Goal: Task Accomplishment & Management: Use online tool/utility

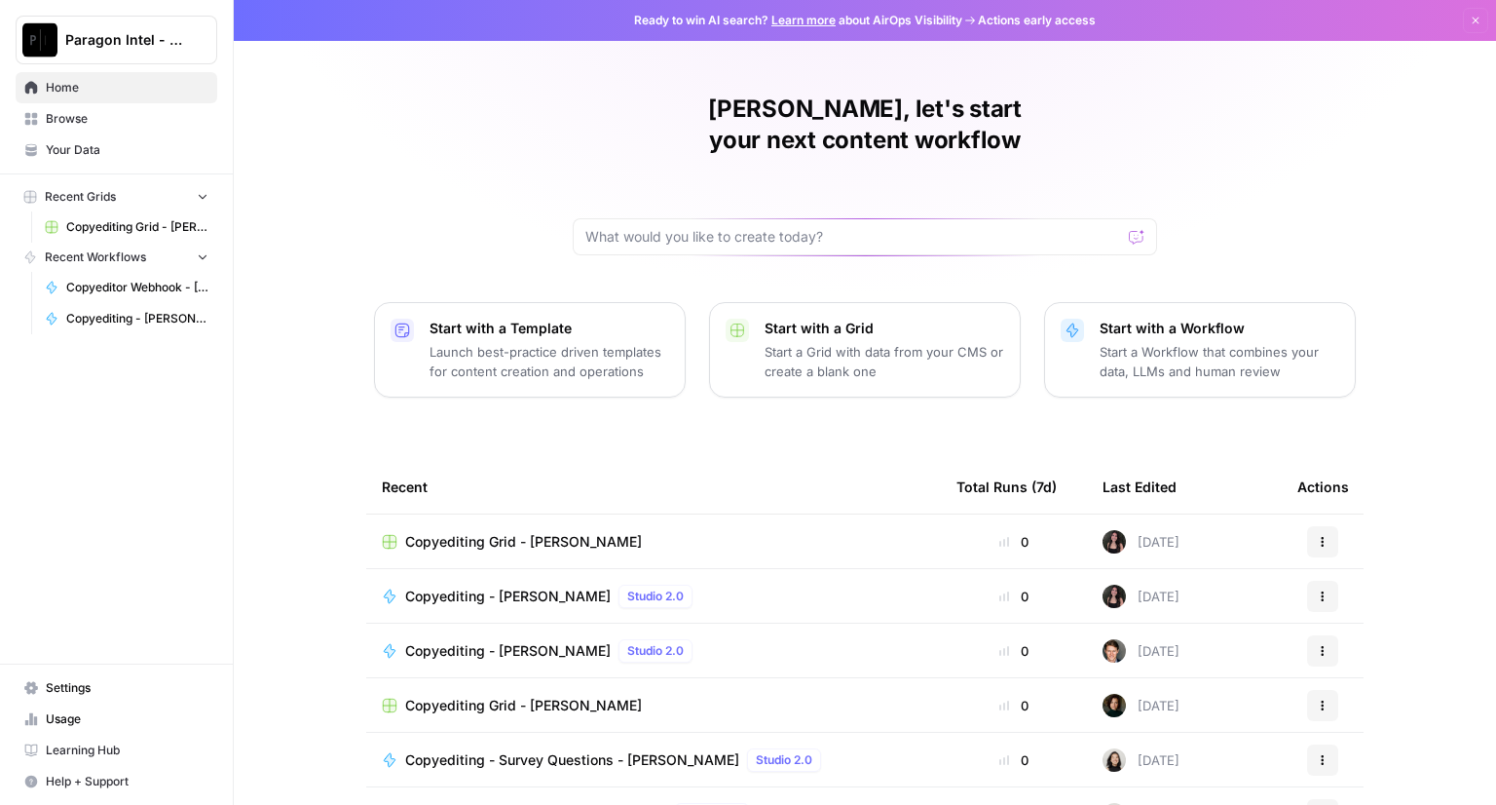
click at [444, 586] on span "Copyediting - [PERSON_NAME]" at bounding box center [508, 595] width 206 height 19
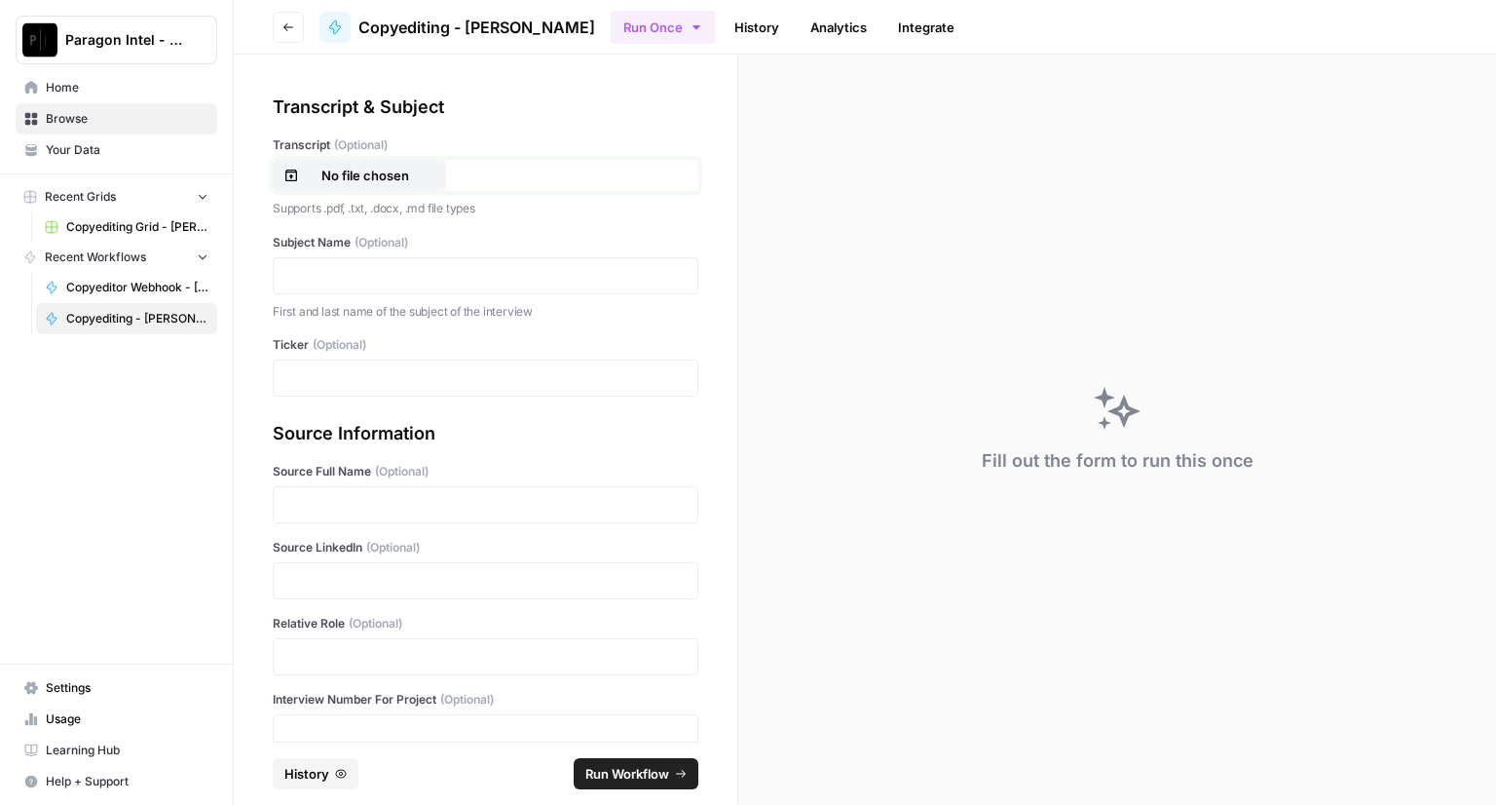
click at [320, 170] on p "No file chosen" at bounding box center [365, 175] width 125 height 19
click at [285, 279] on p at bounding box center [485, 275] width 400 height 19
click at [320, 383] on p at bounding box center [485, 377] width 400 height 19
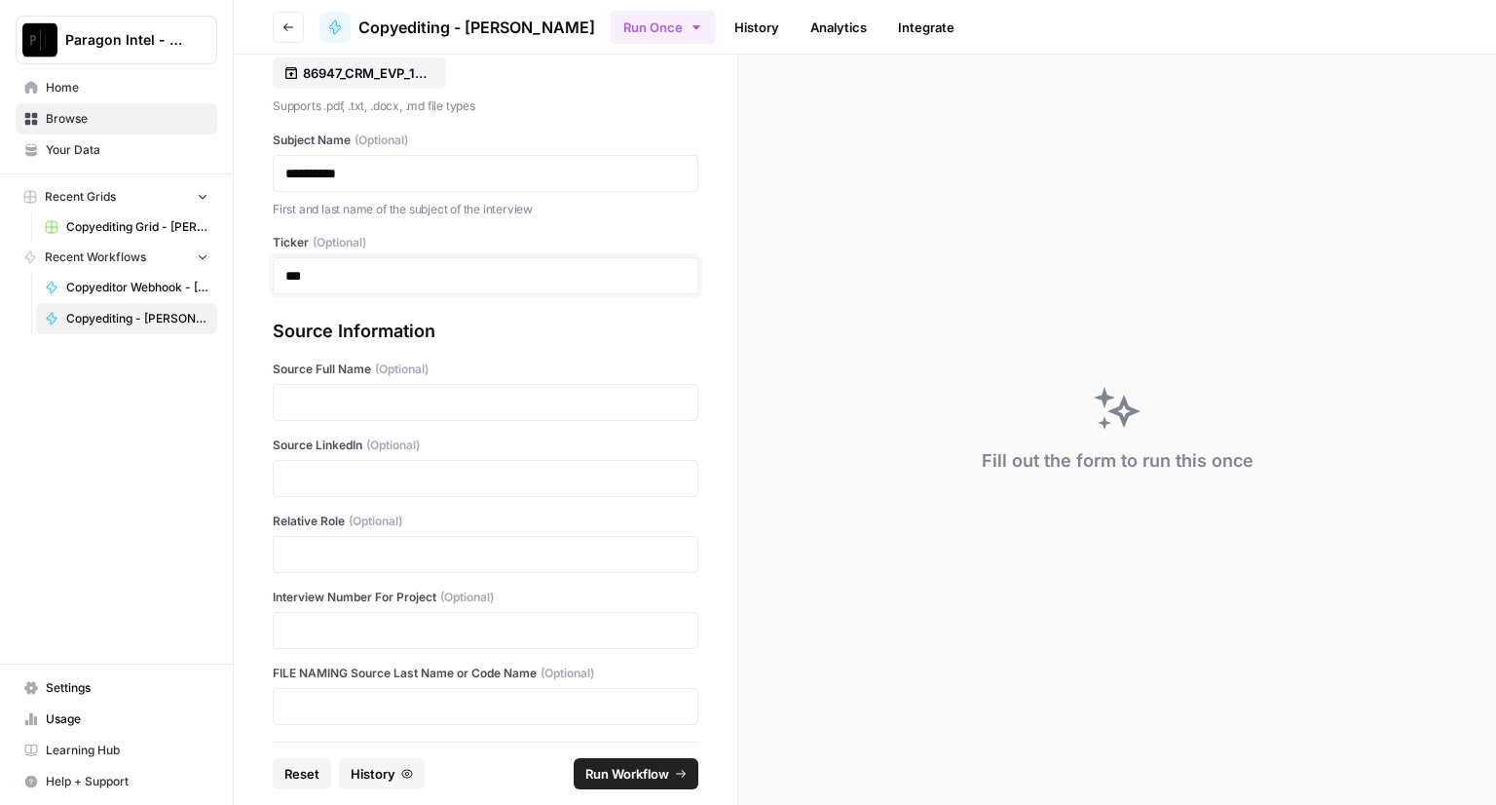
scroll to position [106, 0]
click at [315, 398] on p at bounding box center [485, 398] width 400 height 19
click at [294, 473] on p at bounding box center [485, 474] width 400 height 19
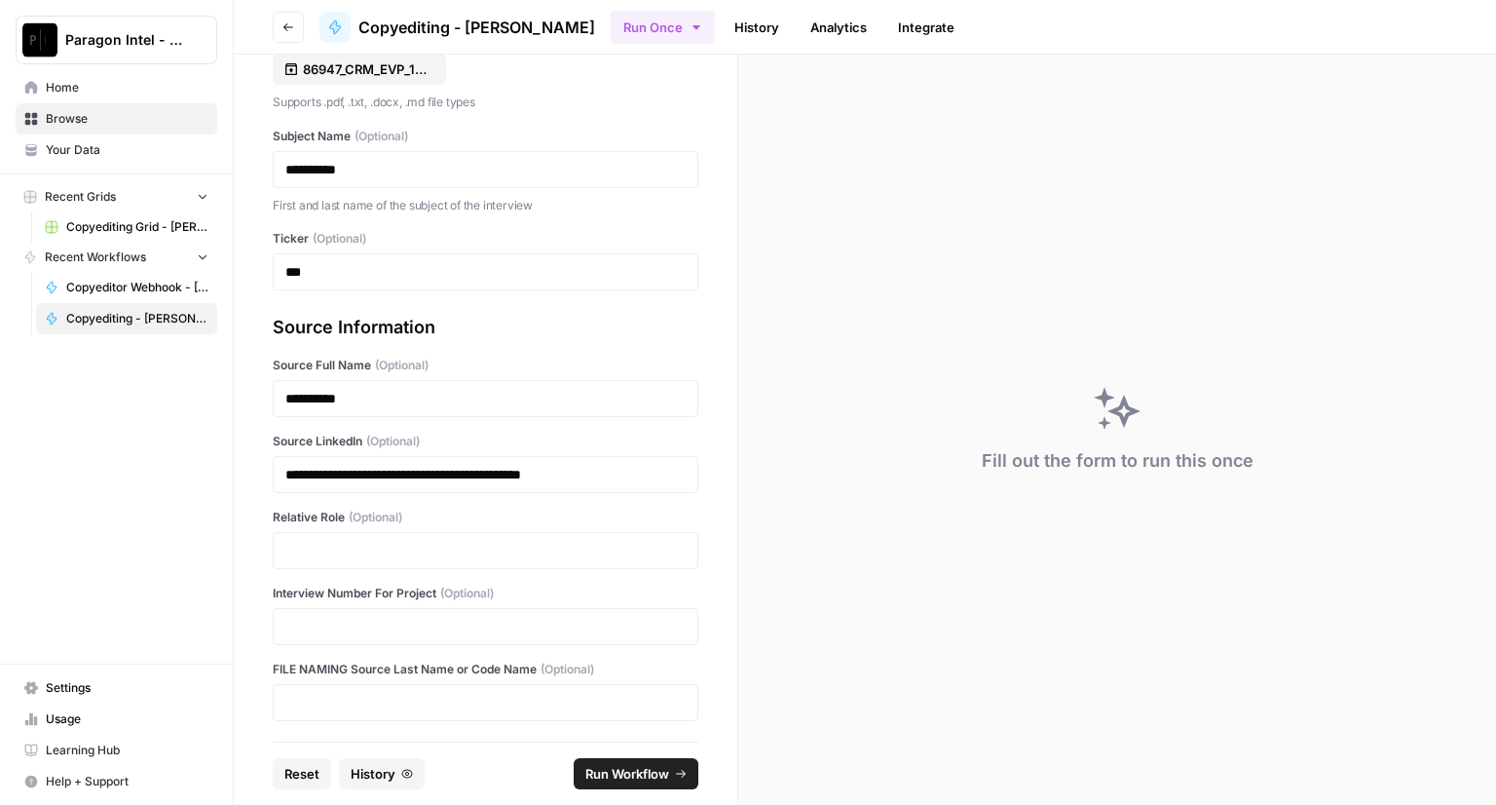
click at [306, 558] on div at bounding box center [486, 550] width 426 height 37
click at [306, 547] on p at bounding box center [485, 550] width 400 height 19
click at [307, 548] on p at bounding box center [485, 550] width 400 height 19
click at [320, 632] on p at bounding box center [485, 626] width 400 height 19
click at [596, 765] on span "Run Workflow" at bounding box center [628, 773] width 84 height 19
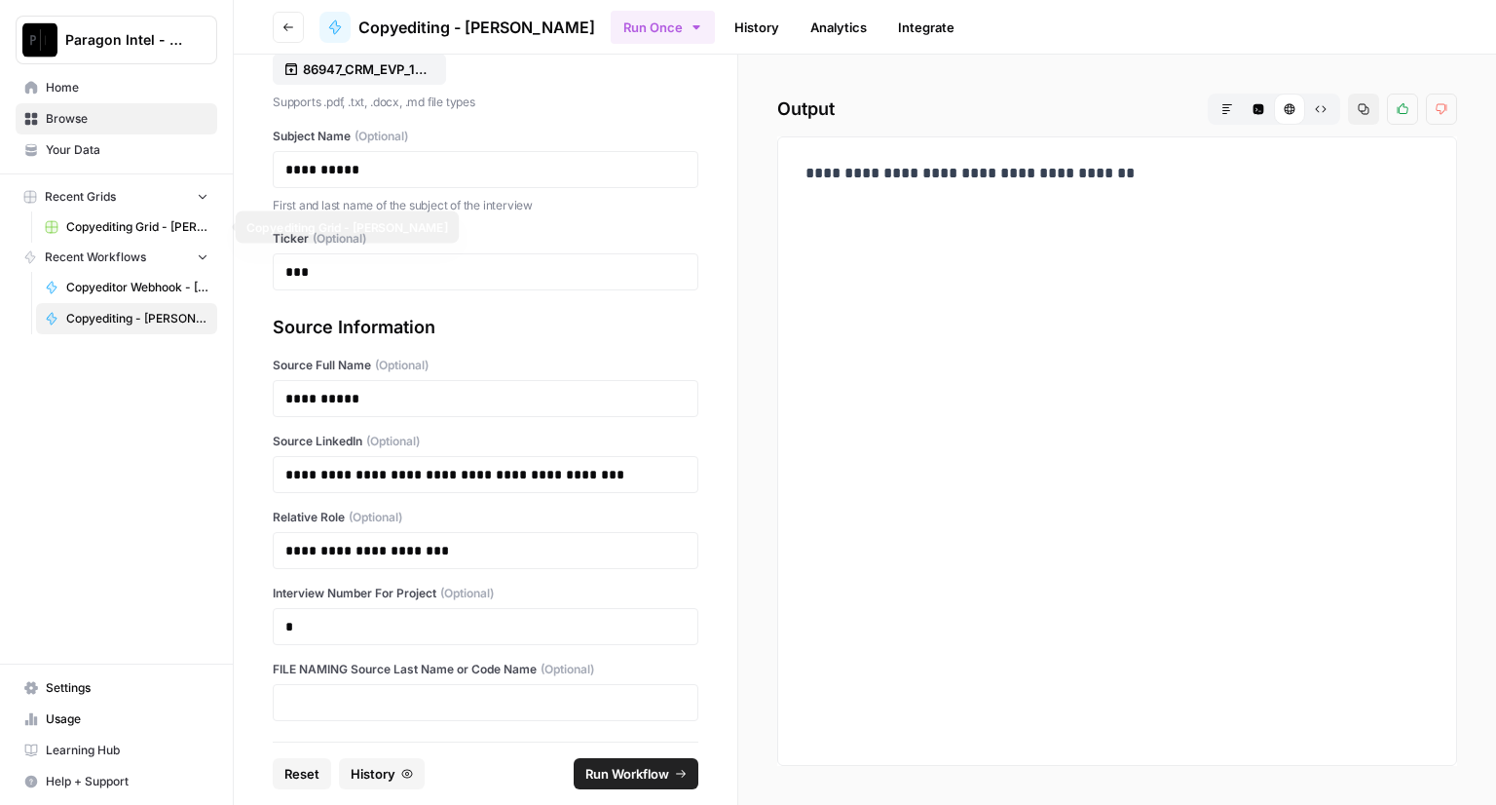
click at [127, 230] on span "Copyediting Grid - [PERSON_NAME]" at bounding box center [137, 227] width 142 height 18
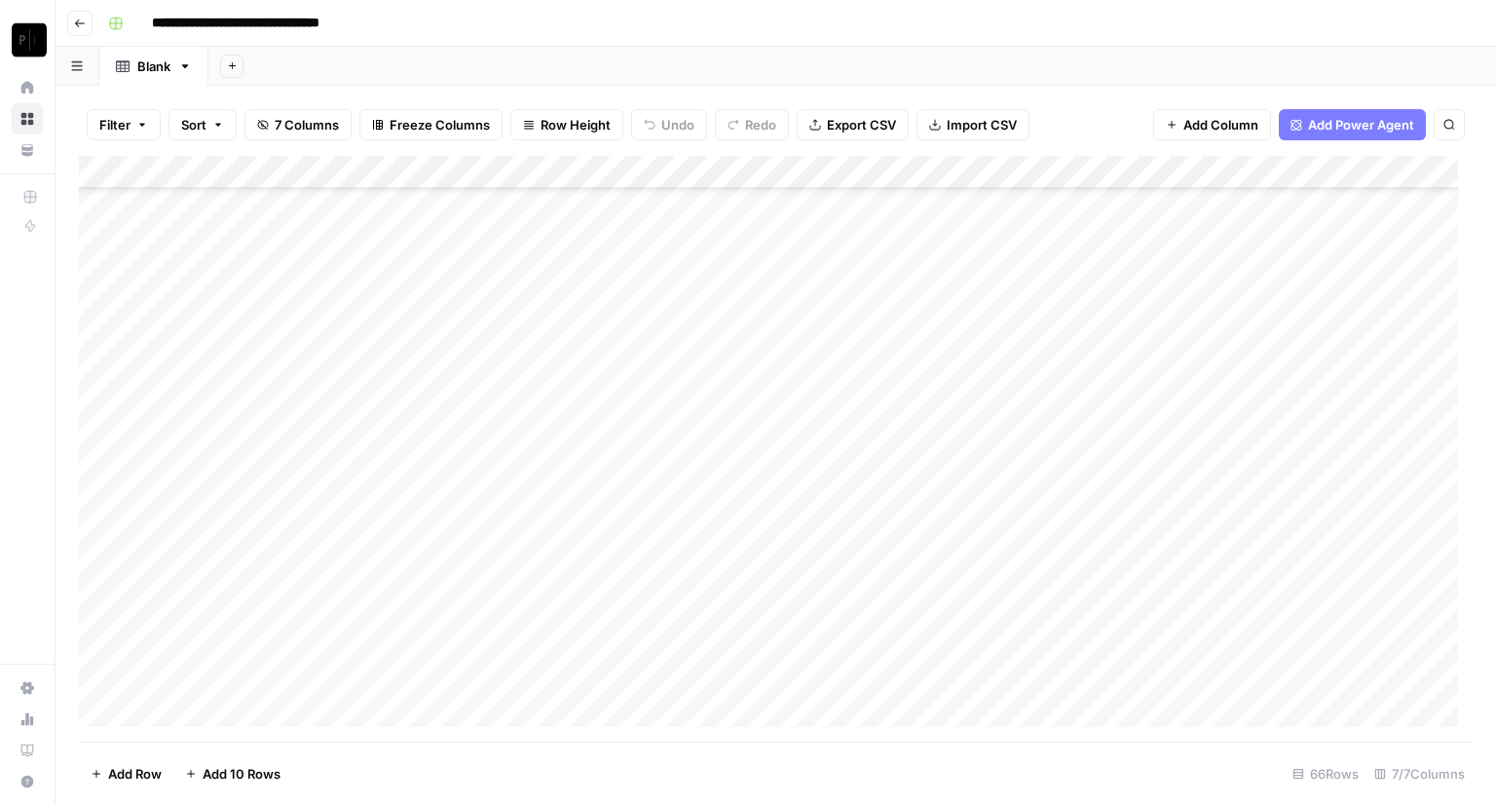
scroll to position [1680, 0]
click at [1138, 675] on div "Add Column" at bounding box center [776, 449] width 1394 height 586
click at [1136, 678] on div "Add Column" at bounding box center [776, 449] width 1394 height 586
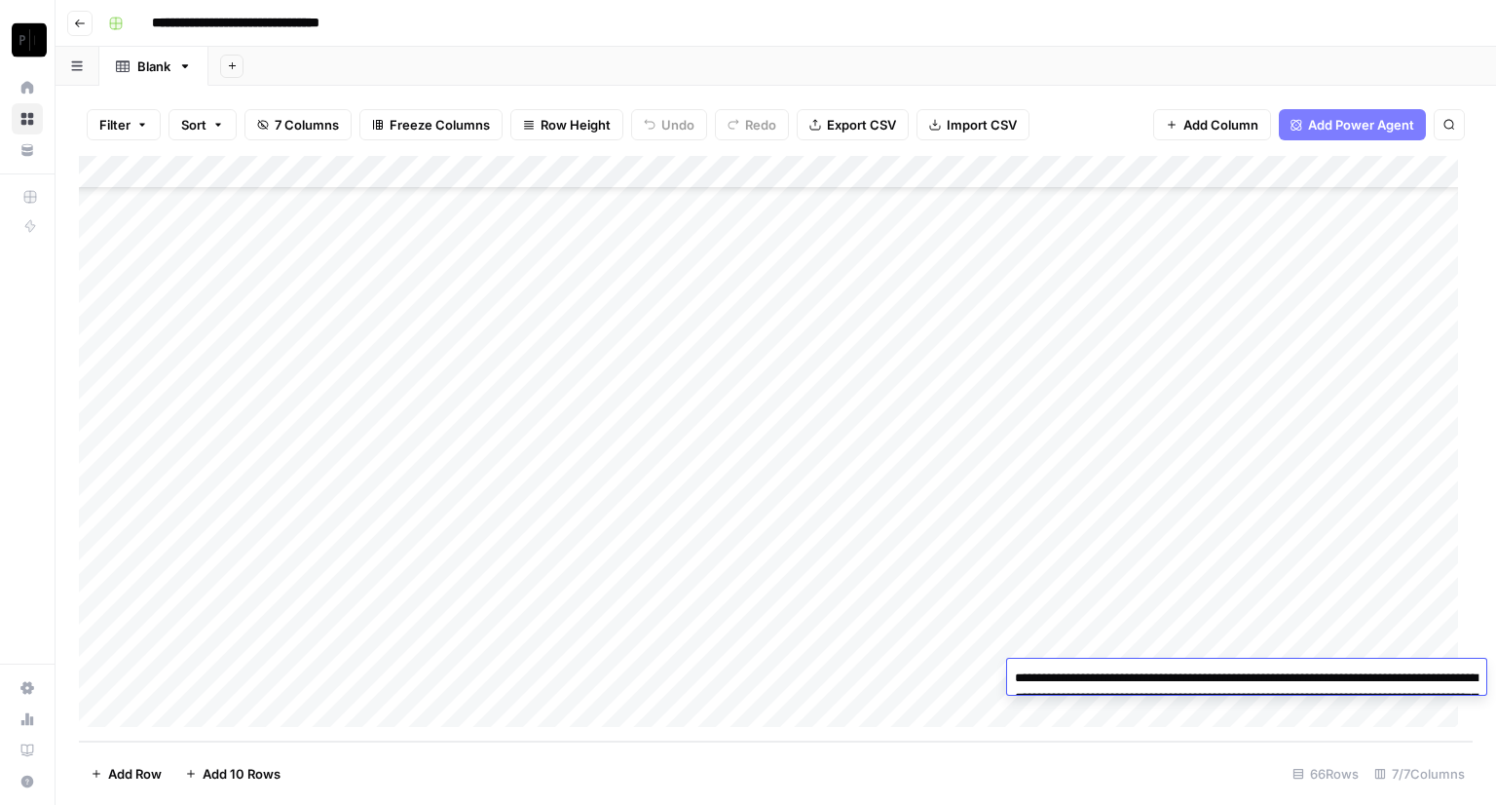
click at [1130, 679] on textarea "**********" at bounding box center [1246, 707] width 479 height 86
click at [1138, 678] on textarea "**********" at bounding box center [1246, 707] width 479 height 86
